Goal: Task Accomplishment & Management: Complete application form

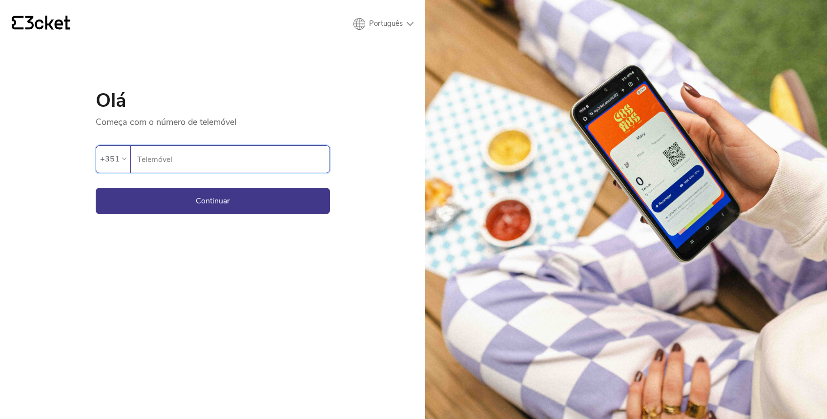
click at [189, 155] on input "Telemóvel" at bounding box center [233, 159] width 193 height 27
type input "963449689"
click at [206, 197] on button "Continuar" at bounding box center [213, 201] width 234 height 26
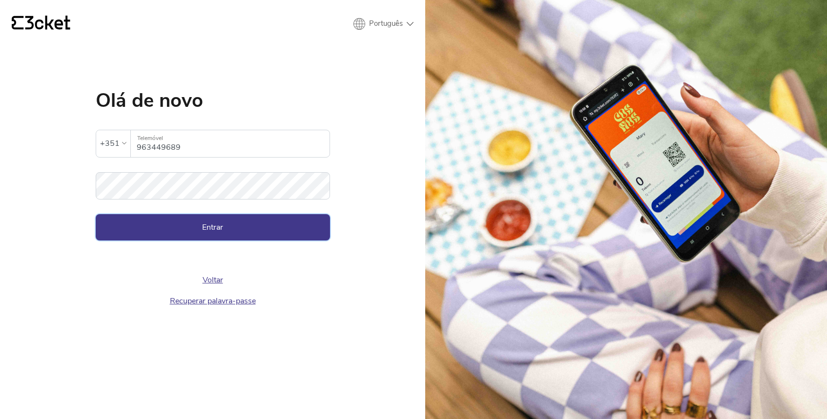
click at [167, 223] on button "Entrar" at bounding box center [213, 227] width 234 height 26
